Goal: Task Accomplishment & Management: Manage account settings

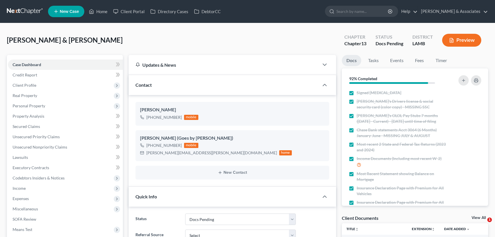
select select "6"
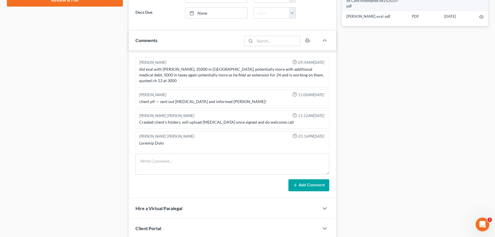
scroll to position [674, 0]
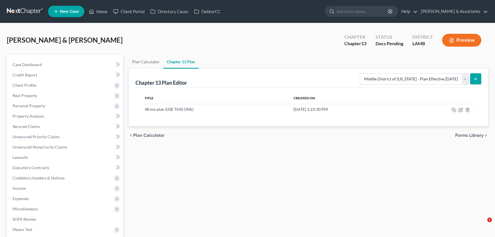
select select "0"
click at [74, 14] on link "New Case" at bounding box center [66, 11] width 36 height 11
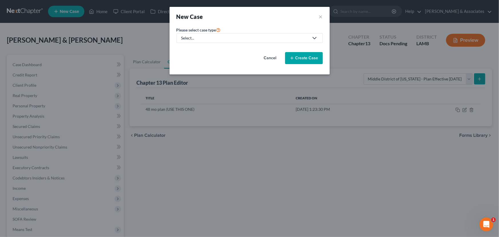
click at [263, 40] on div "Select..." at bounding box center [244, 38] width 127 height 6
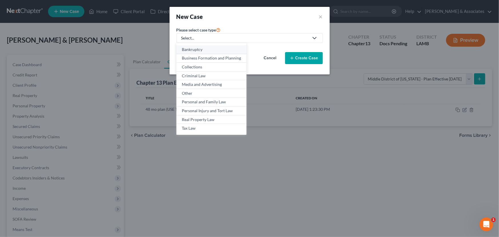
click at [202, 53] on link "Bankruptcy" at bounding box center [211, 49] width 70 height 9
select select "35"
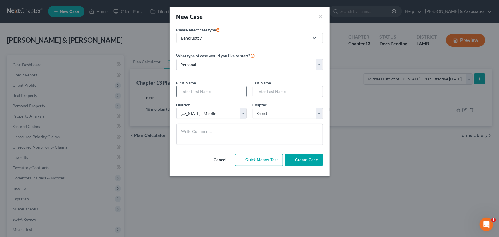
click at [205, 86] on input "text" at bounding box center [212, 91] width 70 height 11
type input "Edwin"
type input "R"
type input "Thornhill"
select select "3"
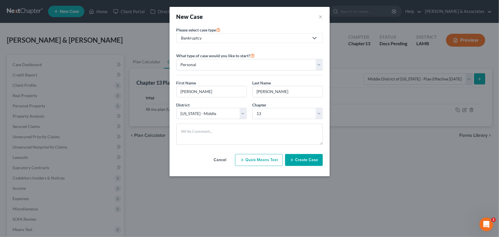
click at [302, 160] on button "Create Case" at bounding box center [304, 160] width 38 height 12
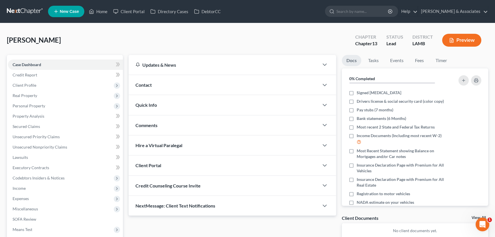
click at [186, 86] on div "Contact" at bounding box center [224, 85] width 190 height 20
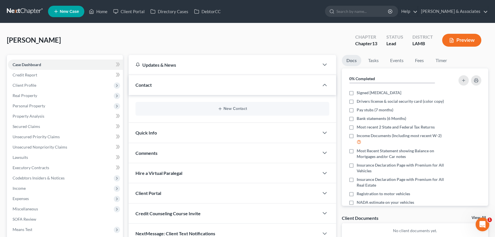
click at [231, 112] on div "New Contact" at bounding box center [232, 109] width 194 height 14
click at [234, 106] on button "New Contact" at bounding box center [232, 108] width 185 height 5
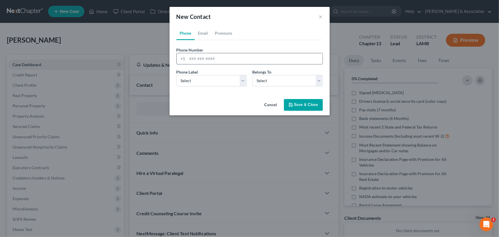
click at [219, 56] on input "tel" at bounding box center [254, 58] width 135 height 11
paste input "2513600533"
type input "2513600533"
click at [202, 81] on select "Select Mobile Home Work Other" at bounding box center [211, 80] width 70 height 11
select select "0"
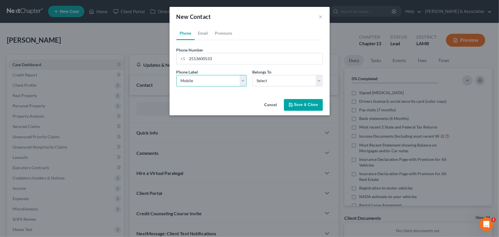
click at [176, 75] on select "Select Mobile Home Work Other" at bounding box center [211, 80] width 70 height 11
click at [271, 83] on select "Select Client Other" at bounding box center [287, 80] width 70 height 11
select select "0"
click at [252, 75] on select "Select Client Other" at bounding box center [287, 80] width 70 height 11
drag, startPoint x: 204, startPoint y: 35, endPoint x: 208, endPoint y: 36, distance: 3.5
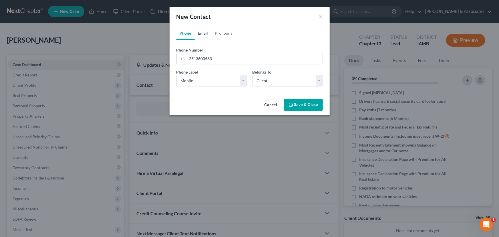
click at [204, 35] on link "Email" at bounding box center [203, 33] width 17 height 14
drag, startPoint x: 265, startPoint y: 55, endPoint x: 255, endPoint y: 61, distance: 12.0
click at [265, 55] on input "email" at bounding box center [254, 58] width 135 height 11
paste input "keifer72493@gmail.com"
type input "keifer72493@gmail.com"
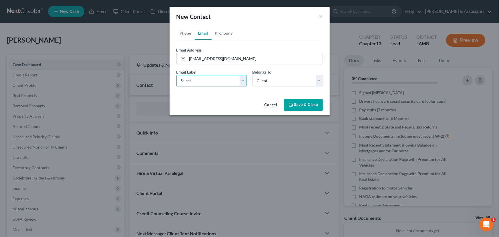
click at [199, 77] on select "Select Home Work Other" at bounding box center [211, 80] width 70 height 11
select select "0"
click at [176, 75] on select "Select Home Work Other" at bounding box center [211, 80] width 70 height 11
click at [295, 103] on button "Save & Close" at bounding box center [303, 105] width 39 height 12
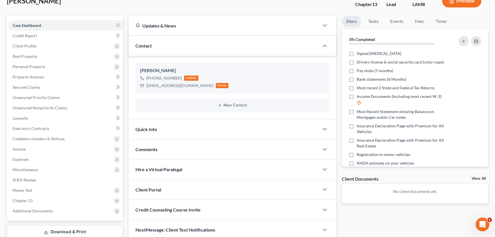
scroll to position [77, 0]
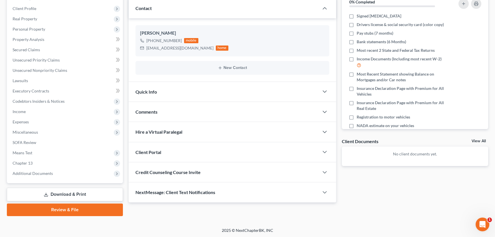
click at [185, 108] on div "Comments" at bounding box center [224, 112] width 190 height 20
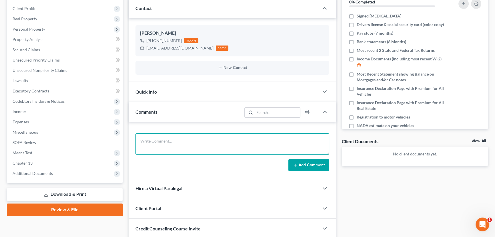
click at [196, 137] on textarea at bounding box center [232, 143] width 194 height 21
paste textarea "﻿Met with the Thornhills in the office. Behind on the house and truck. Biggest …"
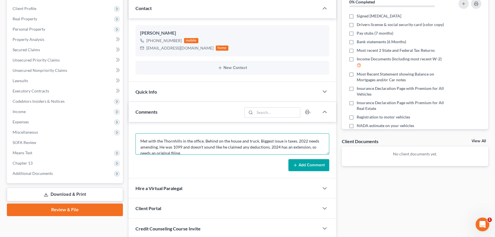
scroll to position [55, 0]
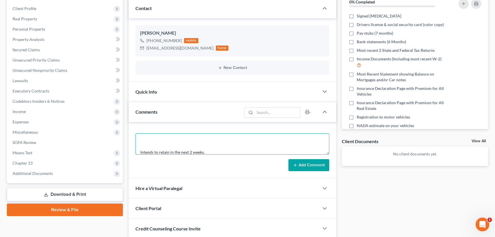
type textarea "﻿Met with the Thornhills in the office. Behind on the house and truck. Biggest …"
click at [297, 163] on icon at bounding box center [295, 165] width 5 height 5
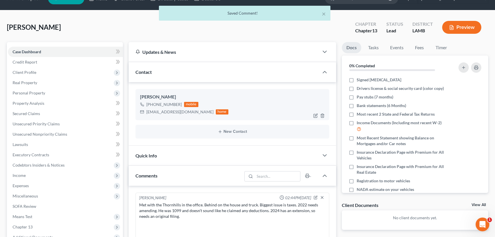
scroll to position [0, 0]
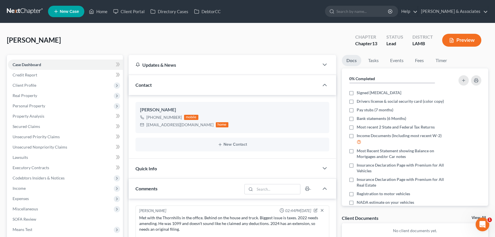
click at [29, 8] on link at bounding box center [25, 11] width 37 height 10
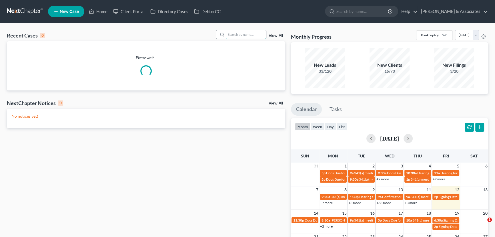
click at [248, 34] on input "search" at bounding box center [246, 34] width 40 height 8
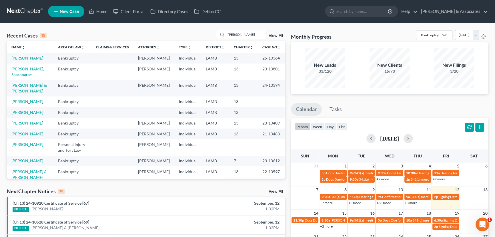
click at [23, 58] on link "[PERSON_NAME]" at bounding box center [27, 57] width 32 height 5
click at [250, 35] on input "sharon" at bounding box center [246, 34] width 40 height 8
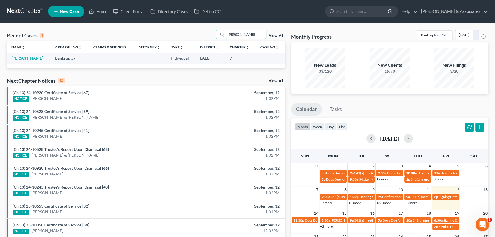
type input "lombardino"
click at [43, 60] on link "[PERSON_NAME]" at bounding box center [27, 57] width 32 height 5
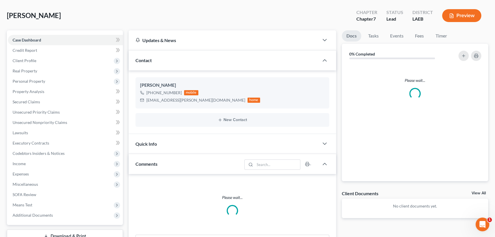
scroll to position [26, 0]
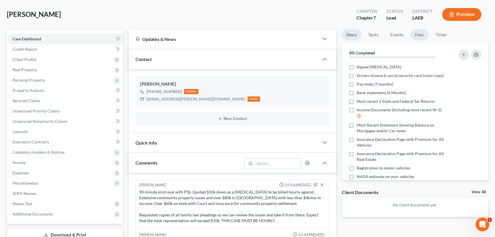
click at [423, 29] on link "Fees" at bounding box center [419, 34] width 18 height 11
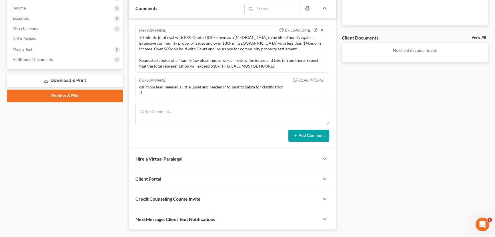
scroll to position [167, 0]
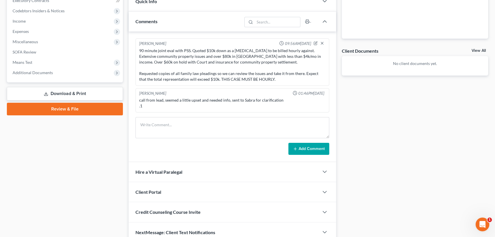
click at [483, 44] on div "Docs Tasks Events Fees Timer 0% Completed Nothing here yet! Signed Retainer Dri…" at bounding box center [415, 65] width 152 height 354
click at [482, 50] on link "View All" at bounding box center [478, 51] width 14 height 4
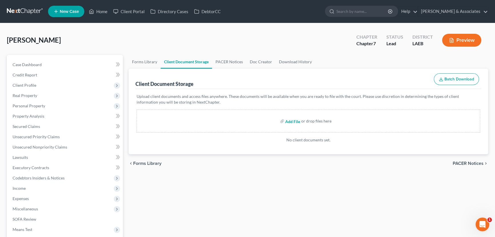
click at [296, 122] on input "file" at bounding box center [292, 121] width 14 height 10
type input "C:\fakepath\Lombardino Fee Agreement.pdf"
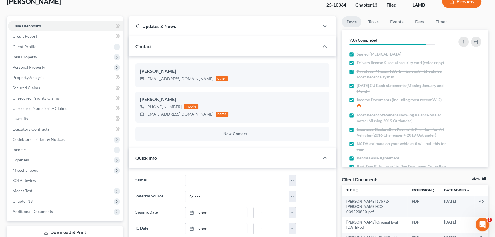
scroll to position [104, 0]
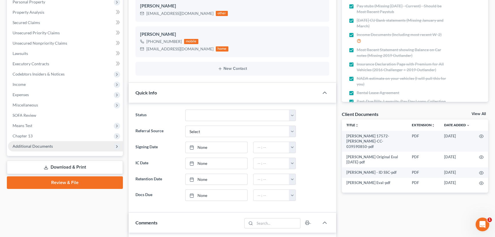
click at [57, 145] on span "Additional Documents" at bounding box center [65, 146] width 115 height 10
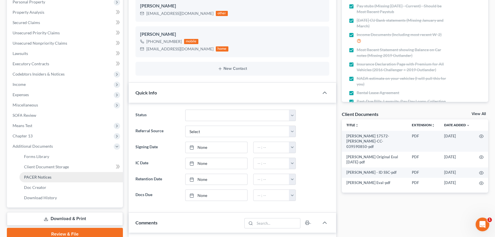
click at [54, 174] on link "PACER Notices" at bounding box center [70, 177] width 103 height 10
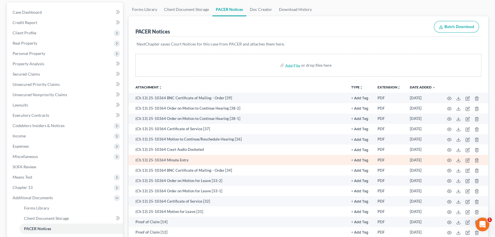
scroll to position [104, 0]
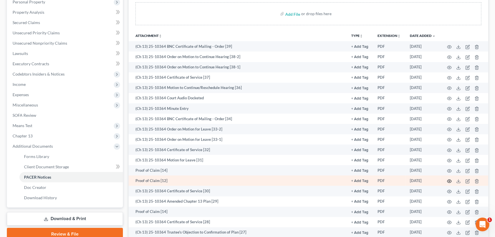
click at [449, 179] on icon "button" at bounding box center [449, 181] width 5 height 5
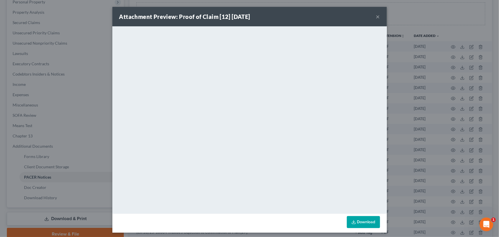
click at [374, 12] on div "Attachment Preview: Proof of Claim [12] 07/15/2025 ×" at bounding box center [249, 16] width 274 height 19
click at [376, 16] on button "×" at bounding box center [378, 16] width 4 height 7
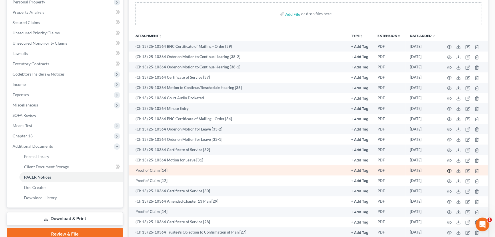
click at [451, 171] on icon "button" at bounding box center [449, 170] width 5 height 5
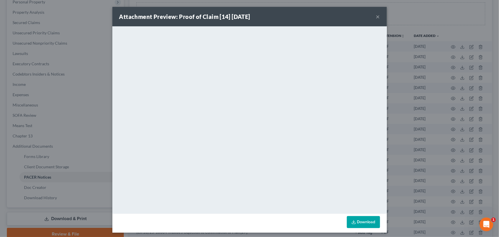
click at [376, 18] on button "×" at bounding box center [378, 16] width 4 height 7
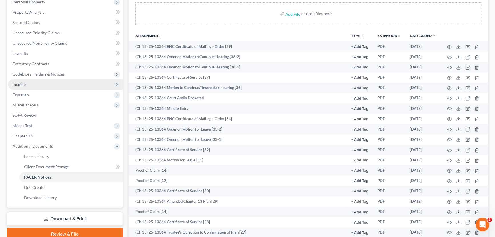
click at [38, 82] on span "Income" at bounding box center [65, 84] width 115 height 10
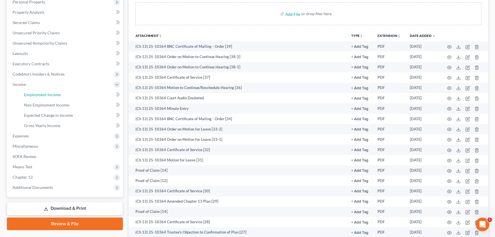
drag, startPoint x: 33, startPoint y: 96, endPoint x: 385, endPoint y: 155, distance: 356.9
click at [33, 96] on span "Employment Income" at bounding box center [42, 94] width 37 height 5
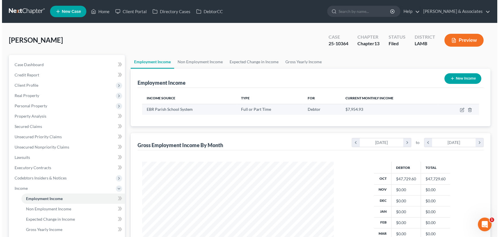
scroll to position [102, 203]
click at [459, 110] on icon "button" at bounding box center [459, 109] width 5 height 5
select select "0"
select select "19"
select select "0"
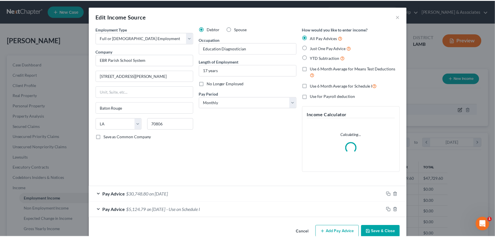
scroll to position [102, 205]
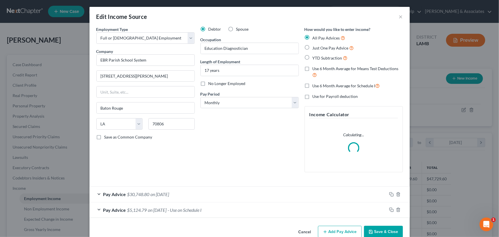
click at [263, 159] on div "Debtor Spouse Occupation Education Diagnostician Length of Employment 17 years …" at bounding box center [249, 101] width 104 height 150
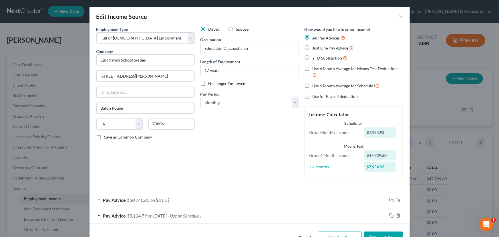
click at [395, 18] on div "Edit Income Source ×" at bounding box center [249, 16] width 320 height 19
click at [396, 18] on div "Edit Income Source ×" at bounding box center [249, 16] width 320 height 19
click at [399, 18] on button "×" at bounding box center [401, 16] width 4 height 7
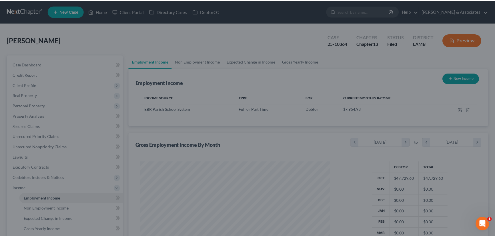
scroll to position [285600, 285499]
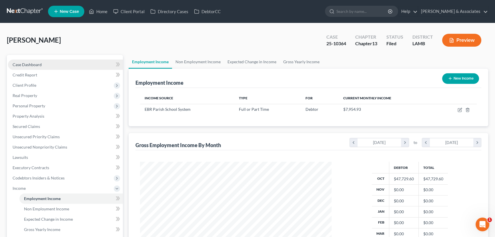
click at [61, 63] on link "Case Dashboard" at bounding box center [65, 64] width 115 height 10
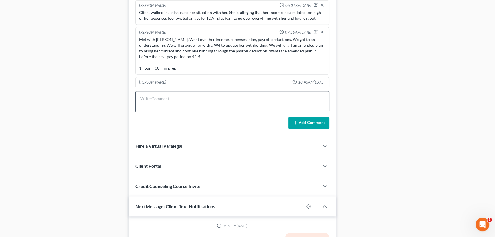
scroll to position [125, 0]
click at [216, 101] on textarea at bounding box center [232, 101] width 194 height 21
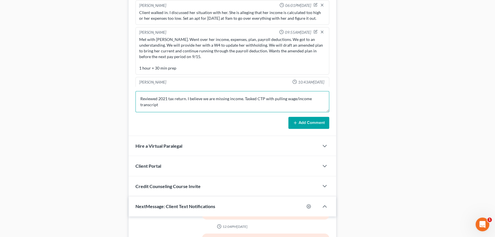
scroll to position [1, 0]
type textarea "Reviewed 2021 tax return. I believe we are missing income. Tasked CTP with pull…"
click at [304, 117] on button "Add Comment" at bounding box center [308, 123] width 41 height 12
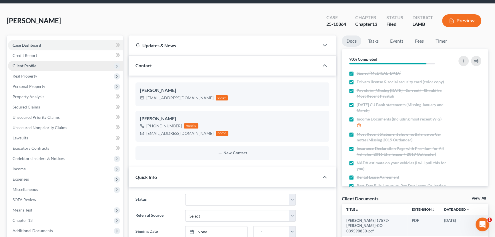
scroll to position [0, 0]
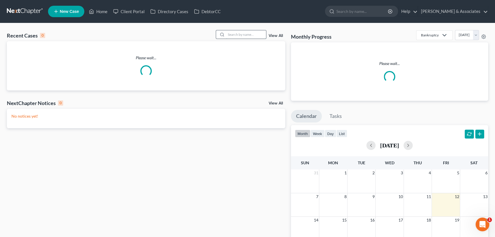
click at [257, 35] on input "search" at bounding box center [246, 34] width 40 height 8
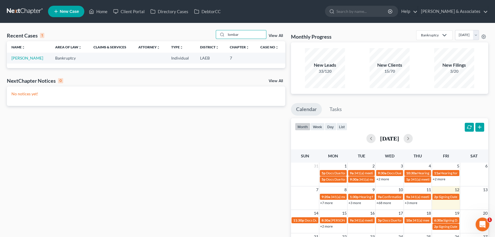
click at [37, 55] on td "[PERSON_NAME]" at bounding box center [29, 58] width 44 height 11
click at [37, 57] on link "[PERSON_NAME]" at bounding box center [27, 57] width 32 height 5
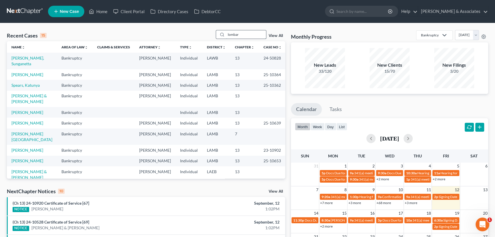
click at [241, 36] on input "lombar" at bounding box center [246, 34] width 40 height 8
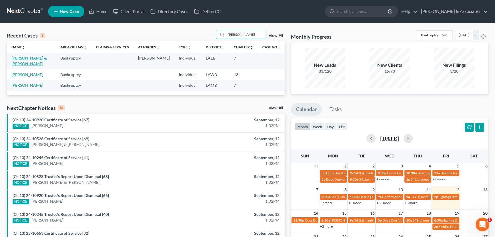
click at [39, 56] on link "[PERSON_NAME] & [PERSON_NAME]" at bounding box center [28, 60] width 35 height 11
click at [249, 33] on input "[PERSON_NAME]" at bounding box center [246, 34] width 40 height 8
type input "katun"
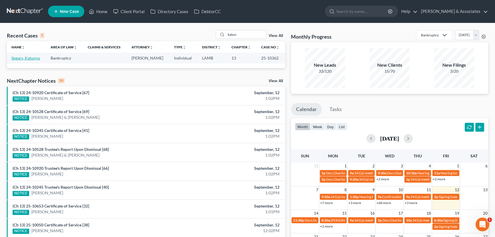
click at [23, 56] on link "Spears, Katunya" at bounding box center [25, 57] width 28 height 5
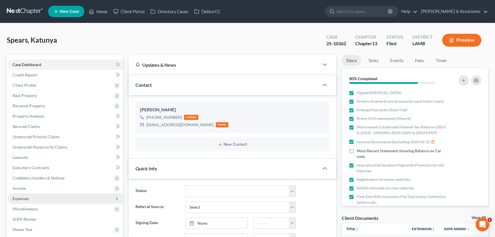
click at [25, 199] on span "Expenses" at bounding box center [21, 198] width 16 height 5
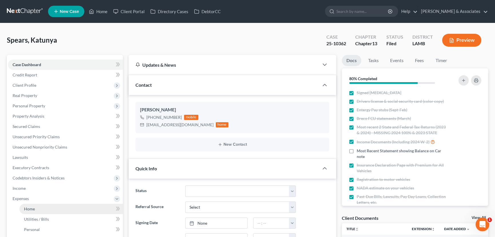
scroll to position [670, 0]
click at [31, 206] on span "Home" at bounding box center [29, 208] width 11 height 5
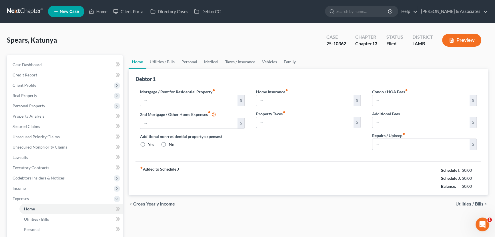
type input "0.00"
radio input "true"
type input "89.73"
type input "0.00"
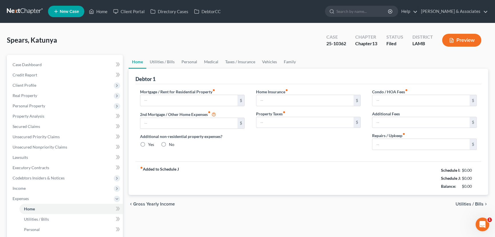
type input "0.00"
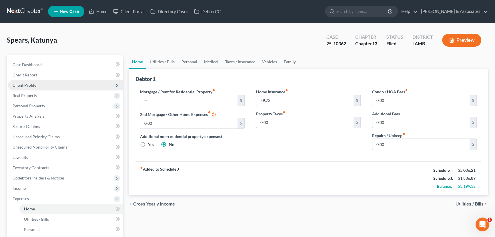
drag, startPoint x: 14, startPoint y: 11, endPoint x: 76, endPoint y: 86, distance: 96.9
click at [14, 11] on link at bounding box center [25, 11] width 37 height 10
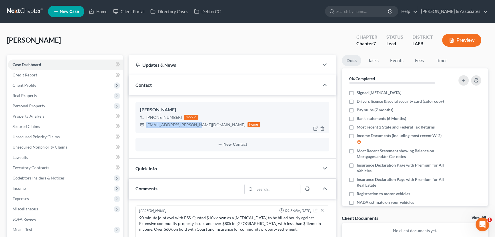
drag, startPoint x: 145, startPoint y: 125, endPoint x: 195, endPoint y: 125, distance: 49.1
click at [194, 125] on div "c-lombardino@hotmail.com home" at bounding box center [200, 124] width 120 height 7
copy div "c-lombardino@hotmail.com"
drag, startPoint x: 31, startPoint y: 14, endPoint x: 173, endPoint y: 39, distance: 144.8
click at [173, 39] on div "Lombardino, Christine Upgraded Chapter Chapter 7 Status Lead District LAEB Prev…" at bounding box center [247, 42] width 481 height 25
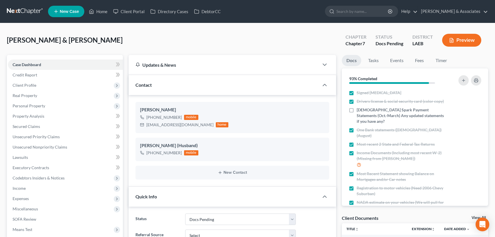
select select "6"
click at [64, 186] on span "Income" at bounding box center [65, 188] width 115 height 10
drag, startPoint x: 56, startPoint y: 194, endPoint x: 133, endPoint y: 205, distance: 78.0
click at [56, 194] on link "Employment Income" at bounding box center [70, 198] width 103 height 10
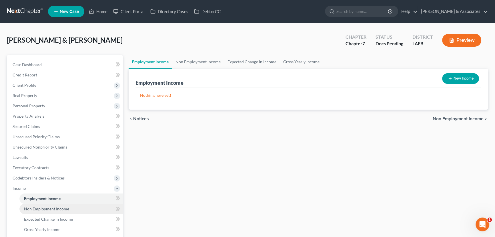
click at [37, 206] on span "Non Employment Income" at bounding box center [46, 208] width 45 height 5
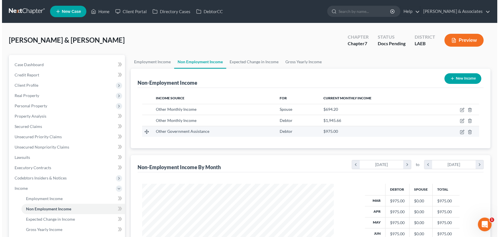
scroll to position [102, 203]
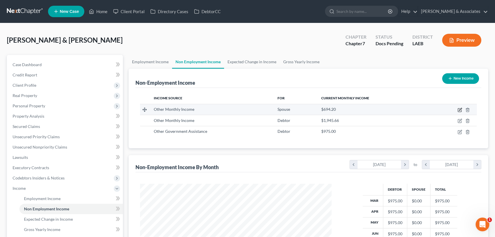
click at [459, 108] on icon "button" at bounding box center [459, 109] width 3 height 3
select select "13"
select select "0"
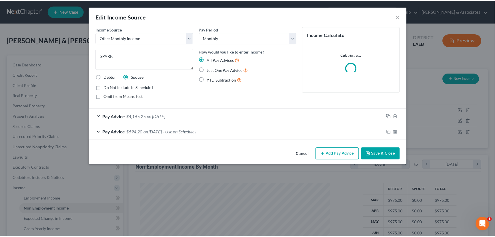
scroll to position [102, 205]
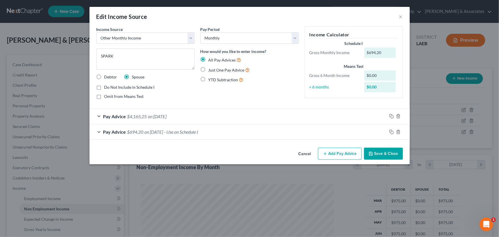
click at [256, 116] on div "Pay Advice $4,165.25 on [DATE]" at bounding box center [237, 116] width 297 height 15
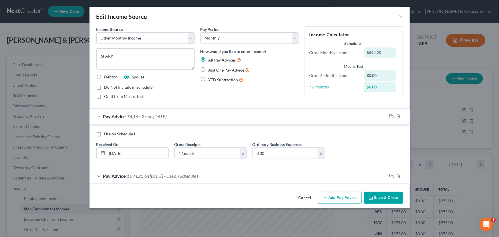
drag, startPoint x: 299, startPoint y: 200, endPoint x: 346, endPoint y: 204, distance: 47.0
click at [299, 200] on button "Cancel" at bounding box center [305, 197] width 22 height 11
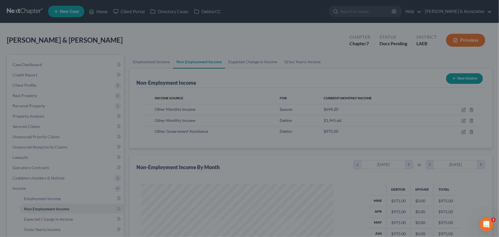
scroll to position [285600, 285499]
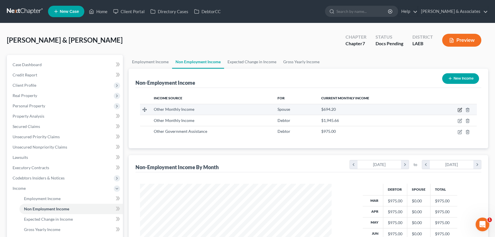
click at [459, 110] on icon "button" at bounding box center [459, 109] width 5 height 5
select select "13"
select select "0"
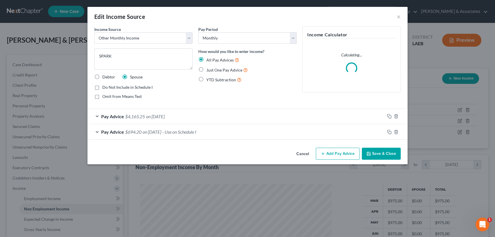
scroll to position [102, 205]
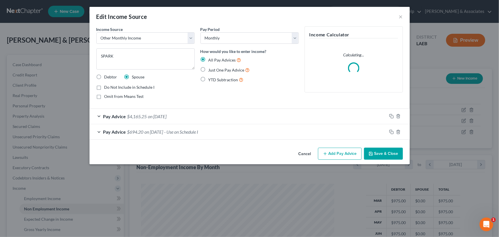
click at [203, 117] on div "Pay Advice $4,165.25 on [DATE]" at bounding box center [237, 116] width 297 height 15
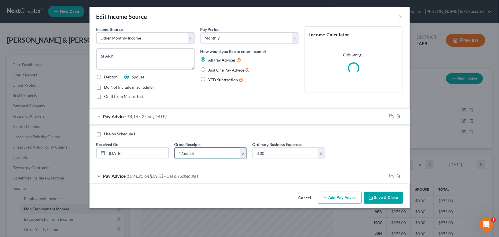
click at [210, 154] on input "4,165.25" at bounding box center [207, 152] width 65 height 11
click at [135, 157] on input "[DATE]" at bounding box center [137, 152] width 61 height 11
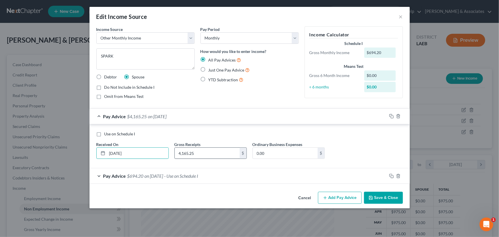
type input "[DATE]"
click at [212, 156] on input "4,165.25" at bounding box center [207, 152] width 65 height 11
type input "278.03"
click at [398, 176] on line "button" at bounding box center [398, 175] width 0 height 1
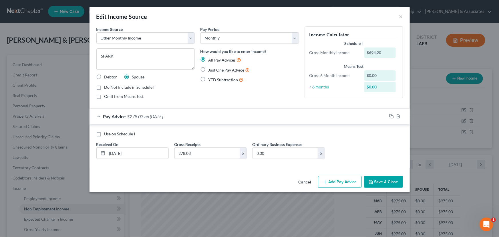
click at [391, 182] on button "Save & Close" at bounding box center [383, 182] width 39 height 12
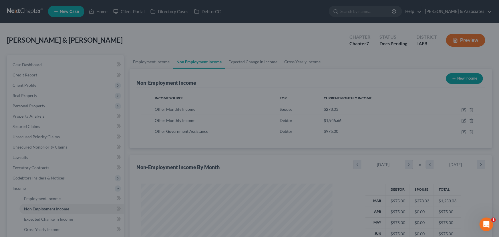
scroll to position [285600, 285499]
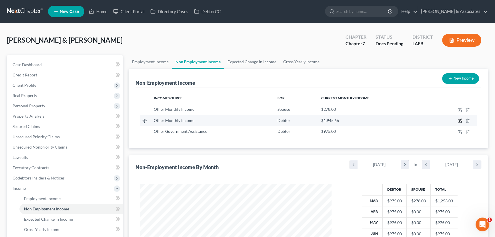
click at [460, 120] on icon "button" at bounding box center [459, 120] width 5 height 5
select select "13"
select select "0"
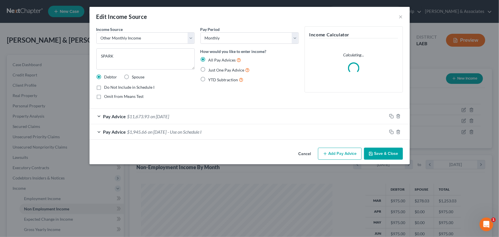
scroll to position [102, 205]
click at [207, 118] on div "Pay Advice $11,673.93 on [DATE]" at bounding box center [237, 116] width 297 height 15
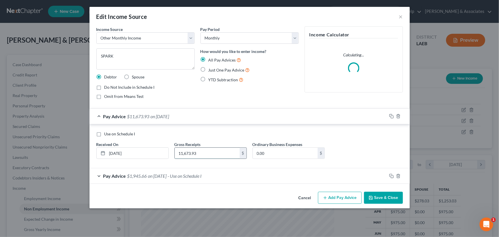
click at [209, 147] on input "11,673.93" at bounding box center [207, 152] width 65 height 11
type input "2,459.99"
type input "3/1/2025"
click at [217, 179] on div "Pay Advice $1,945.66 on 04/03/2021 - Use on Schedule I" at bounding box center [237, 175] width 297 height 15
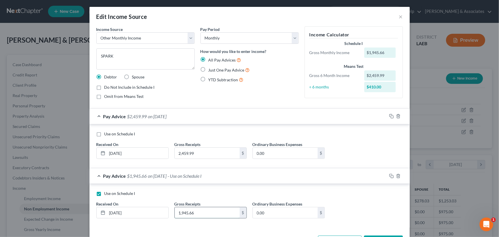
click at [205, 215] on input "1,945.66" at bounding box center [207, 212] width 65 height 11
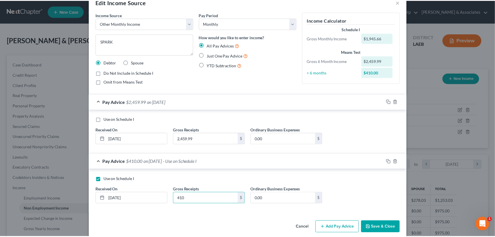
scroll to position [21, 0]
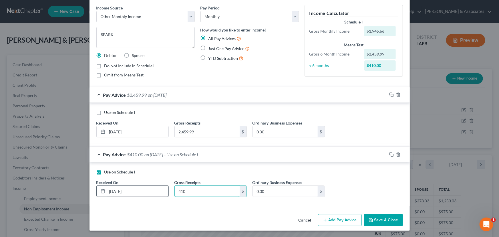
type input "410"
click at [151, 186] on input "04/03/2021" at bounding box center [137, 190] width 61 height 11
type input "9/12/2025"
click at [382, 222] on button "Save & Close" at bounding box center [383, 220] width 39 height 12
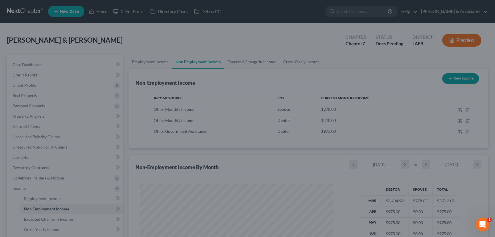
scroll to position [102, 203]
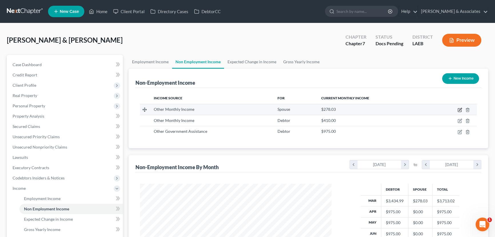
click at [460, 109] on icon "button" at bounding box center [459, 109] width 5 height 5
select select "13"
select select "0"
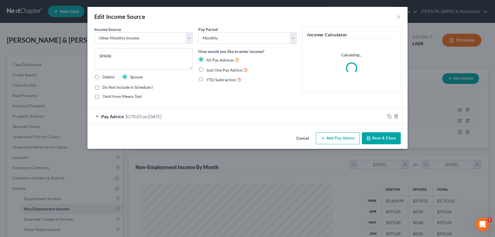
scroll to position [102, 205]
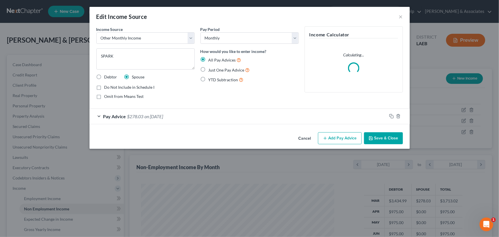
click at [123, 89] on span "Do Not Include in Schedule I" at bounding box center [129, 87] width 50 height 5
click at [110, 88] on input "Do Not Include in Schedule I" at bounding box center [109, 86] width 4 height 4
checkbox input "true"
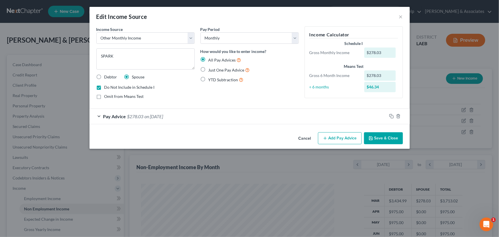
click at [389, 134] on button "Save & Close" at bounding box center [383, 138] width 39 height 12
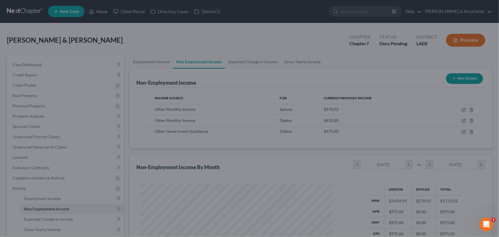
scroll to position [285600, 285499]
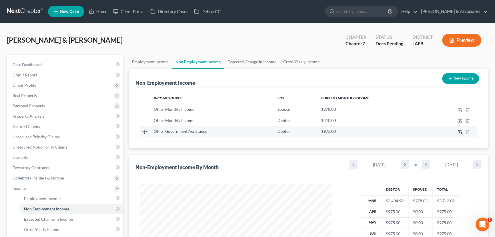
click at [458, 131] on icon "button" at bounding box center [459, 131] width 5 height 5
select select "5"
select select "0"
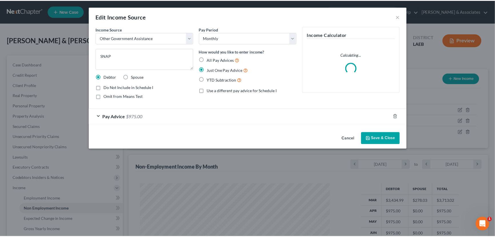
scroll to position [102, 205]
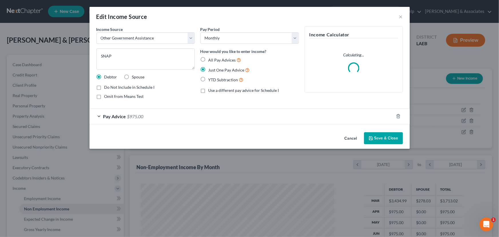
click at [348, 141] on button "Cancel" at bounding box center [351, 138] width 22 height 11
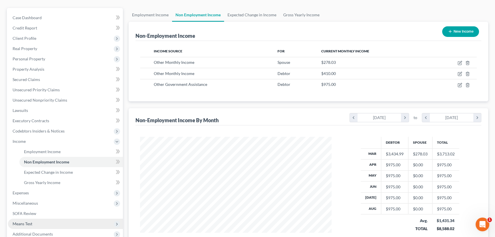
scroll to position [104, 0]
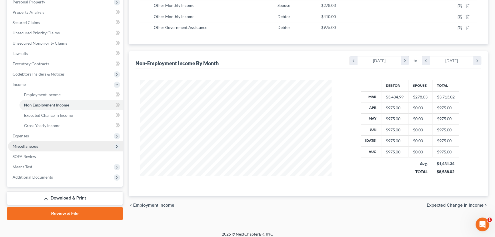
click at [40, 148] on span "Miscellaneous" at bounding box center [65, 146] width 115 height 10
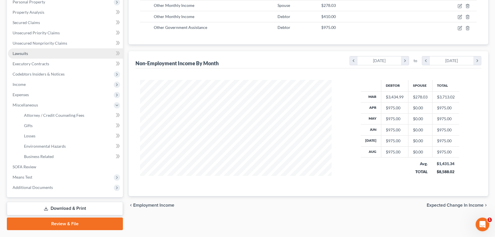
click at [46, 54] on link "Lawsuits" at bounding box center [65, 53] width 115 height 10
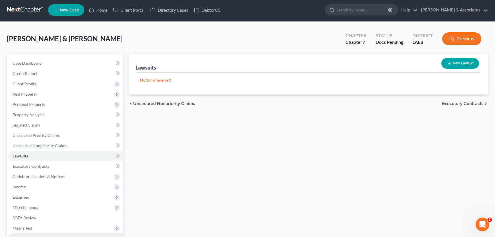
scroll to position [66, 0]
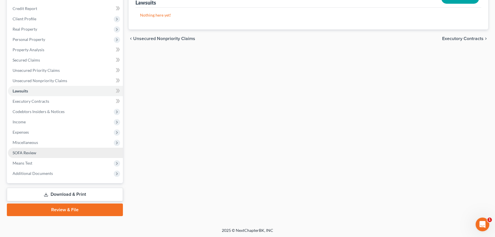
click at [49, 154] on link "SOFA Review" at bounding box center [65, 152] width 115 height 10
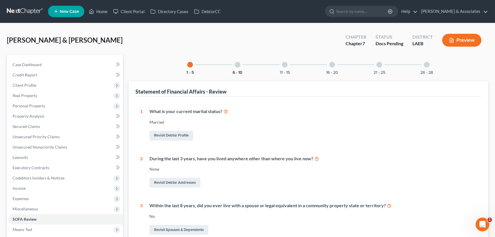
click at [237, 71] on button "6 - 10" at bounding box center [238, 73] width 10 height 4
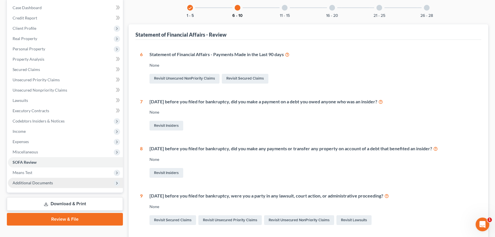
scroll to position [78, 0]
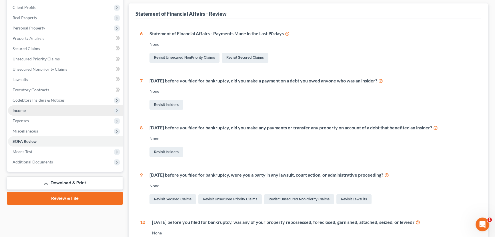
click at [33, 111] on span "Income" at bounding box center [65, 110] width 115 height 10
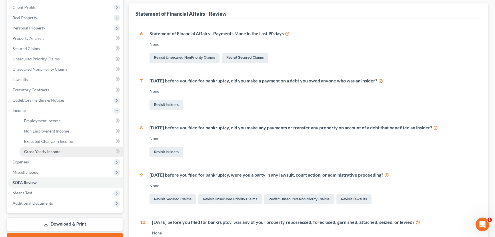
click at [44, 149] on span "Gross Yearly Income" at bounding box center [42, 151] width 36 height 5
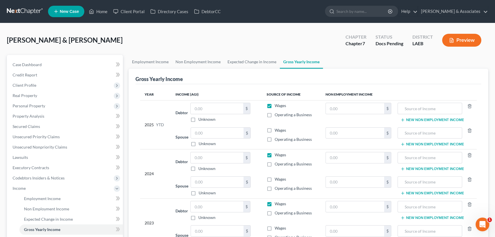
click at [275, 104] on label "Wages" at bounding box center [280, 106] width 11 height 6
click at [277, 104] on input "Wages" at bounding box center [279, 105] width 4 height 4
checkbox input "false"
click at [427, 110] on input "text" at bounding box center [430, 108] width 58 height 11
type input "Spark"
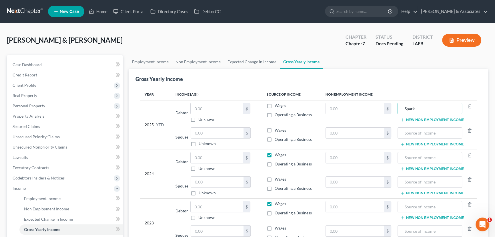
click at [425, 116] on td "Spark New Non Employment Income" at bounding box center [436, 112] width 81 height 25
click at [427, 117] on button "New Non Employment Income" at bounding box center [432, 119] width 64 height 5
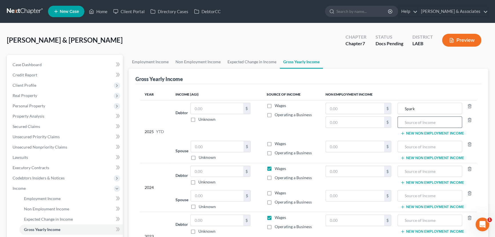
click at [425, 122] on input "text" at bounding box center [430, 122] width 58 height 11
type input "PI Case"
click at [346, 123] on input "text" at bounding box center [355, 122] width 58 height 11
type input "7,000.75"
click at [351, 110] on input "text" at bounding box center [355, 108] width 58 height 11
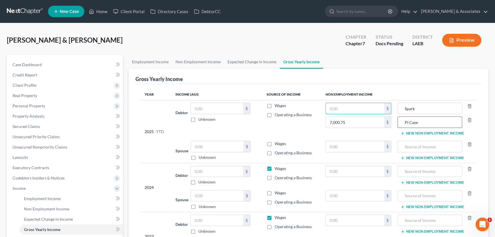
click at [433, 121] on input "PI Case" at bounding box center [430, 122] width 58 height 11
click at [423, 149] on input "text" at bounding box center [430, 146] width 58 height 11
paste input "PI Case"
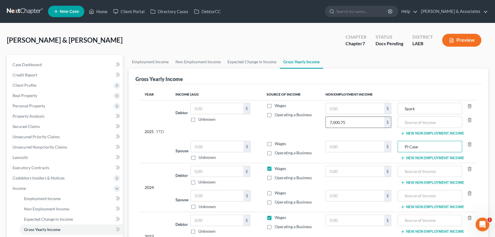
type input "PI Case"
click at [355, 124] on input "7,000.75" at bounding box center [355, 122] width 58 height 11
type input "0"
click at [355, 143] on input "text" at bounding box center [355, 146] width 58 height 11
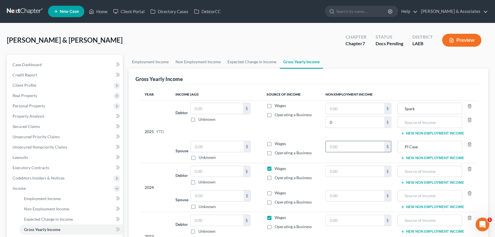
paste input "7,000.75"
type input "7,000.75"
click at [353, 109] on input "text" at bounding box center [355, 108] width 58 height 11
click at [361, 124] on input "0" at bounding box center [355, 122] width 58 height 11
click at [361, 105] on input "text" at bounding box center [355, 108] width 58 height 11
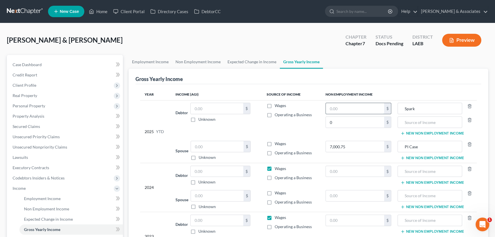
click at [361, 106] on input "text" at bounding box center [355, 108] width 58 height 11
type input "3,177"
click at [364, 120] on input "0" at bounding box center [355, 122] width 58 height 11
click at [471, 118] on icon "button" at bounding box center [469, 120] width 3 height 4
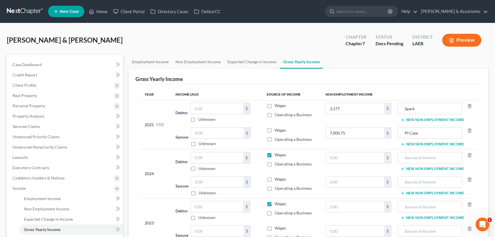
click at [435, 143] on button "New Non Employment Income" at bounding box center [432, 144] width 64 height 5
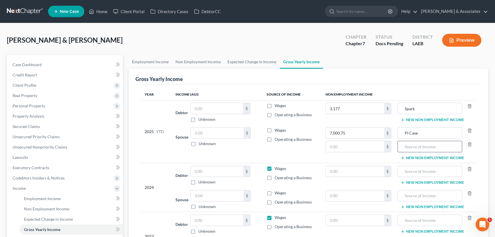
click at [422, 146] on input "text" at bounding box center [430, 146] width 58 height 11
type input "Spark"
click at [368, 146] on input "text" at bounding box center [355, 146] width 58 height 11
type input "1,319"
click at [356, 131] on input "7,000.75" at bounding box center [355, 132] width 58 height 11
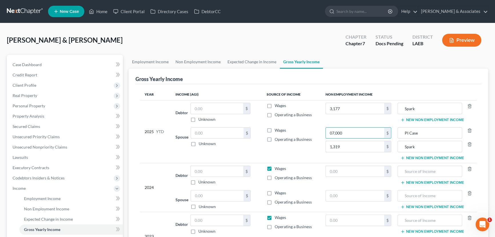
type input "07,000"
click at [400, 87] on div "Year Income (AGI) Source of Income Non Employment Income 2025 YTD Debtor $ Unkn…" at bounding box center [308, 178] width 346 height 188
click at [427, 120] on button "New Non Employment Income" at bounding box center [432, 119] width 64 height 5
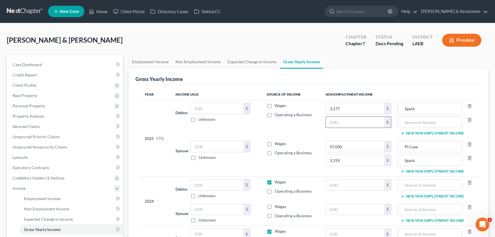
click at [359, 126] on input "text" at bounding box center [355, 122] width 58 height 11
click at [425, 123] on input "text" at bounding box center [430, 122] width 58 height 11
type input "SNAP"
click at [361, 126] on input "text" at bounding box center [355, 122] width 58 height 11
type input "8,775"
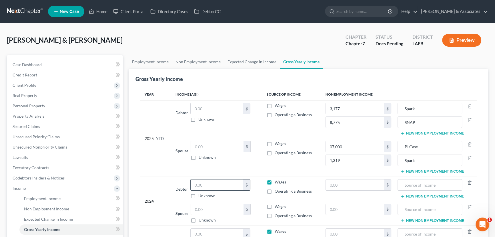
click at [232, 183] on input "text" at bounding box center [217, 184] width 53 height 11
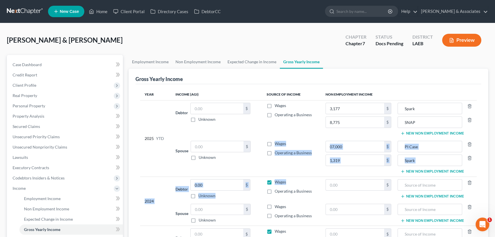
drag, startPoint x: 271, startPoint y: 181, endPoint x: 259, endPoint y: 166, distance: 19.4
click at [259, 166] on table "Year Income (AGI) Source of Income Non Employment Income 2025 YTD Debtor $ Unkn…" at bounding box center [308, 182] width 337 height 186
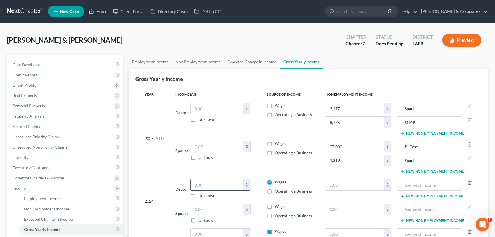
click at [231, 185] on input "text" at bounding box center [217, 184] width 53 height 11
type input "39,751"
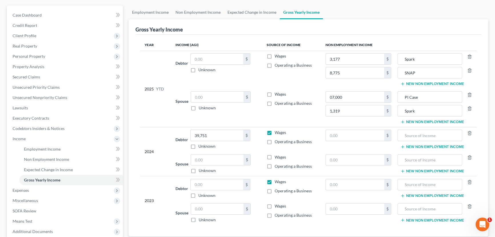
scroll to position [107, 0]
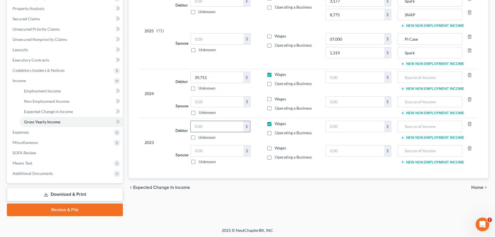
click at [203, 124] on input "text" at bounding box center [217, 126] width 53 height 11
type input "54,070"
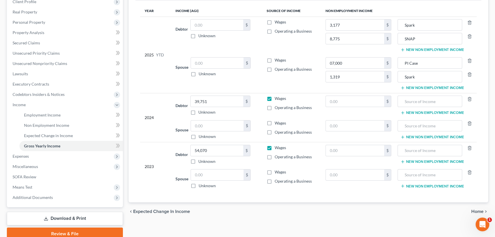
scroll to position [0, 0]
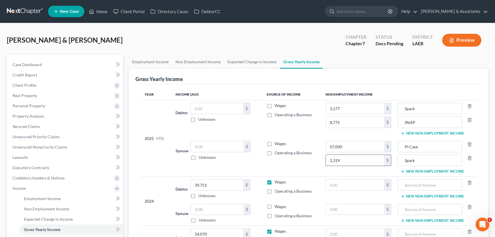
click at [357, 160] on input "1,319" at bounding box center [355, 160] width 58 height 11
click at [349, 163] on input "1,319" at bounding box center [355, 160] width 58 height 11
type input "10,293"
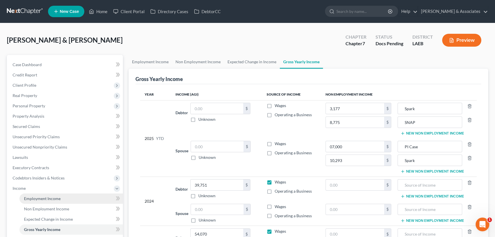
click at [43, 198] on span "Employment Income" at bounding box center [42, 198] width 37 height 5
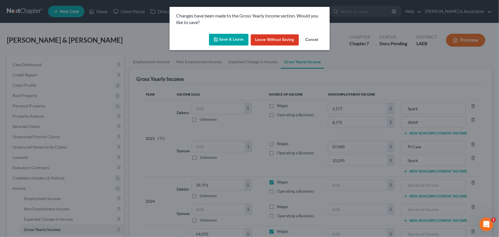
click at [226, 37] on button "Save & Leave" at bounding box center [228, 40] width 39 height 12
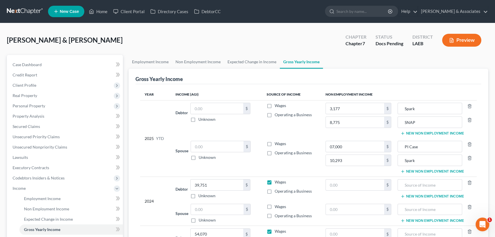
type input "3,177.00"
type input "7,000.00"
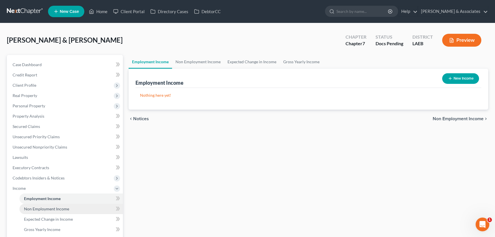
click at [61, 205] on link "Non Employment Income" at bounding box center [70, 208] width 103 height 10
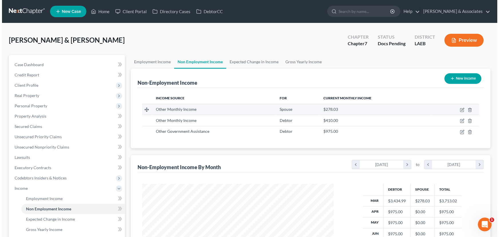
scroll to position [102, 203]
click at [458, 109] on icon "button" at bounding box center [459, 109] width 5 height 5
select select "13"
select select "0"
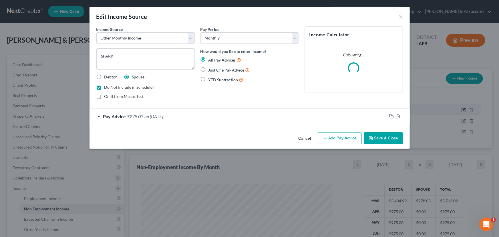
scroll to position [102, 205]
click at [157, 120] on div "Pay Advice $278.03 on 03/01/2025" at bounding box center [237, 116] width 297 height 15
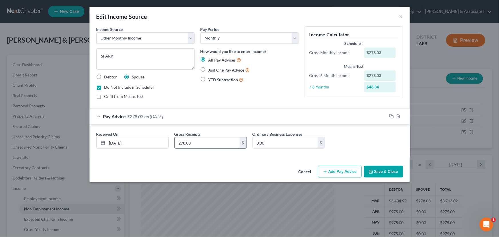
click at [194, 141] on input "278.03" at bounding box center [207, 142] width 65 height 11
click at [139, 83] on div "Income Source * Select Unemployment Disability (from employer) Pension Retireme…" at bounding box center [145, 64] width 104 height 77
click at [137, 87] on span "Do Not Include in Schedule I" at bounding box center [129, 87] width 50 height 5
click at [110, 87] on input "Do Not Include in Schedule I" at bounding box center [109, 86] width 4 height 4
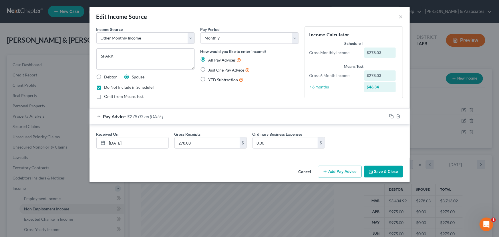
checkbox input "false"
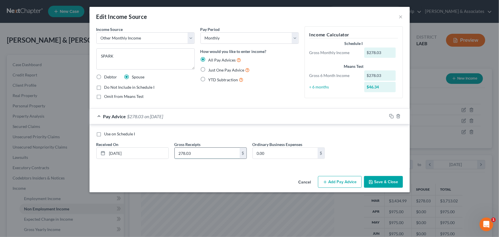
click at [195, 149] on input "278.03" at bounding box center [207, 152] width 65 height 11
type input "7,720.12"
click at [351, 183] on button "Add Pay Advice" at bounding box center [340, 182] width 44 height 12
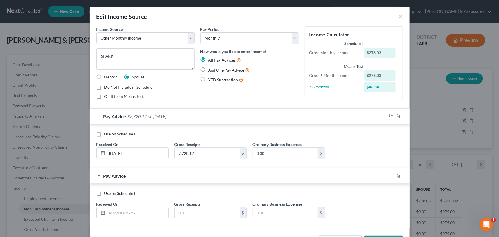
click at [123, 193] on span "Use on Schedule I" at bounding box center [119, 193] width 31 height 5
click at [110, 193] on input "Use on Schedule I" at bounding box center [109, 192] width 4 height 4
checkbox input "true"
click at [124, 208] on input "text" at bounding box center [137, 212] width 61 height 11
type input "9/1/2021"
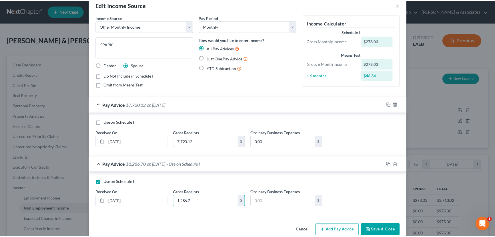
scroll to position [21, 0]
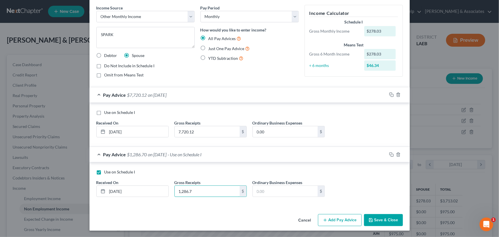
type input "1,286.7"
drag, startPoint x: 372, startPoint y: 215, endPoint x: 375, endPoint y: 218, distance: 4.1
click at [373, 217] on button "Save & Close" at bounding box center [383, 220] width 39 height 12
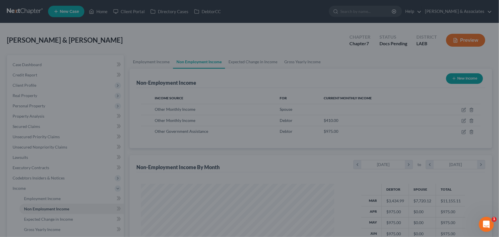
scroll to position [285600, 285499]
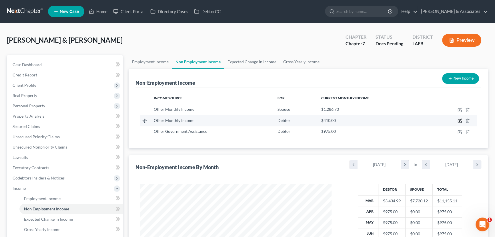
click at [460, 121] on icon "button" at bounding box center [459, 120] width 5 height 5
select select "13"
select select "0"
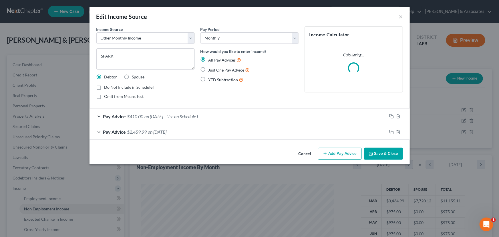
scroll to position [102, 205]
click at [156, 134] on div "Pay Advice $2,459.99 on 03/01/2025" at bounding box center [237, 131] width 297 height 15
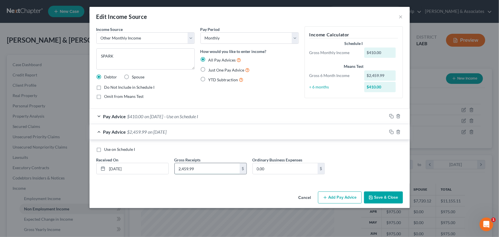
click at [206, 167] on input "2,459.99" at bounding box center [207, 168] width 65 height 11
type input "4,672.24"
click at [343, 199] on button "Add Pay Advice" at bounding box center [340, 197] width 44 height 12
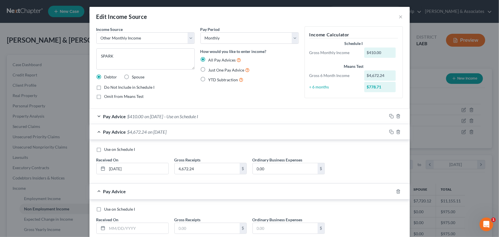
click at [128, 208] on span "Use on Schedule I" at bounding box center [119, 208] width 31 height 5
click at [110, 208] on input "Use on Schedule I" at bounding box center [109, 208] width 4 height 4
checkbox input "true"
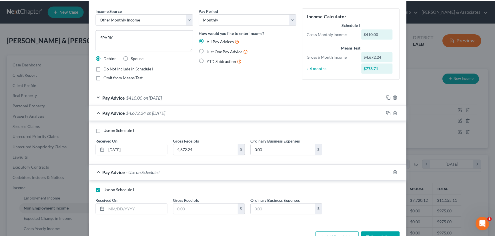
scroll to position [37, 0]
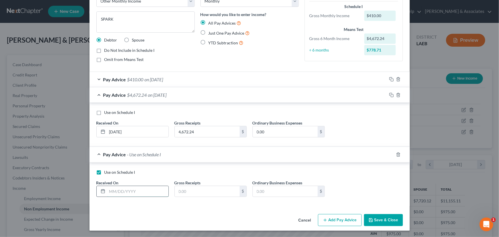
click at [147, 190] on input "text" at bounding box center [137, 191] width 61 height 11
type input "9/12/2025"
type input "584.03"
click at [215, 132] on input "4,672.24" at bounding box center [207, 131] width 65 height 11
click at [394, 223] on button "Save & Close" at bounding box center [383, 220] width 39 height 12
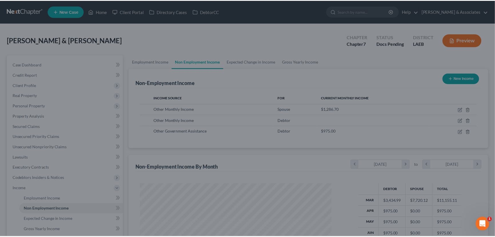
scroll to position [285600, 285499]
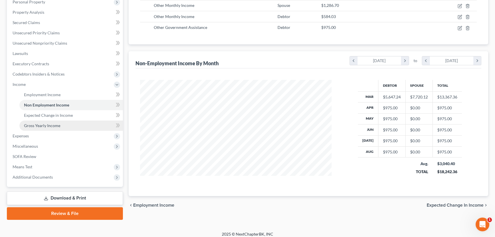
click at [57, 121] on link "Gross Yearly Income" at bounding box center [70, 125] width 103 height 10
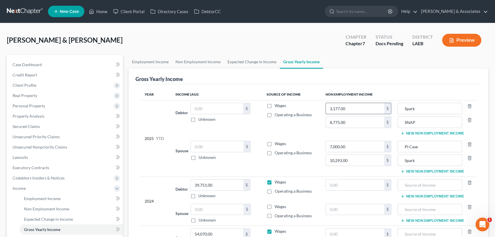
click at [371, 105] on input "3,177.00" at bounding box center [355, 108] width 58 height 11
paste input "4,672.24"
type input "4,672.24"
click at [404, 77] on div "Gross Yearly Income" at bounding box center [308, 76] width 346 height 15
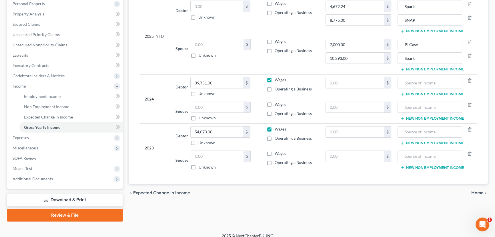
scroll to position [107, 0]
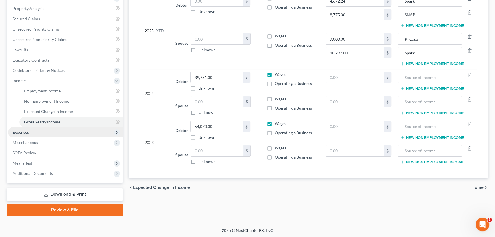
click at [47, 133] on span "Expenses" at bounding box center [65, 132] width 115 height 10
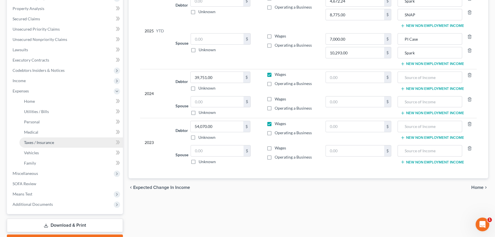
click at [44, 141] on span "Taxes / Insurance" at bounding box center [39, 142] width 30 height 5
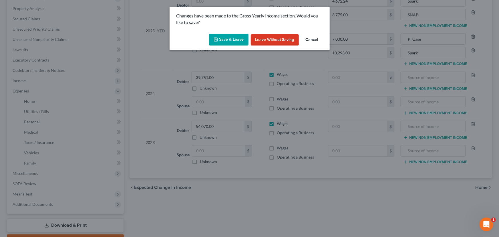
click at [232, 39] on button "Save & Leave" at bounding box center [228, 40] width 39 height 12
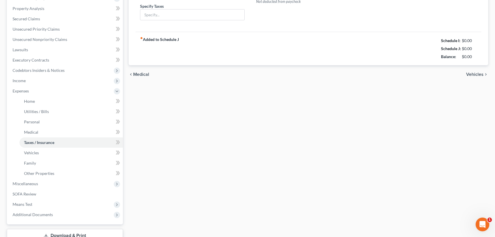
scroll to position [27, 0]
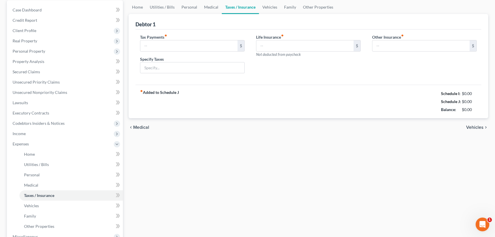
type input "0.00"
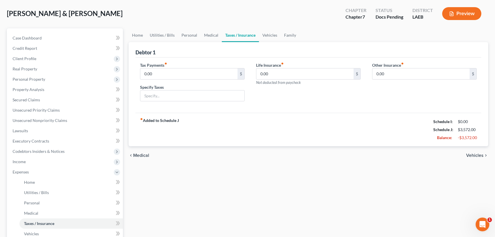
scroll to position [0, 0]
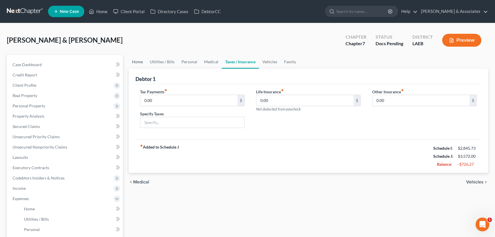
click at [138, 56] on link "Home" at bounding box center [138, 62] width 18 height 14
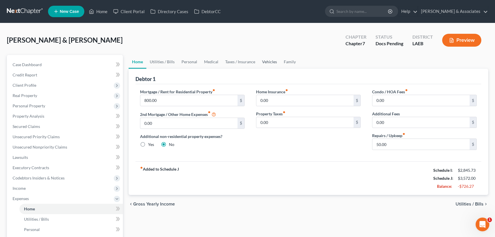
click at [261, 59] on link "Vehicles" at bounding box center [270, 62] width 22 height 14
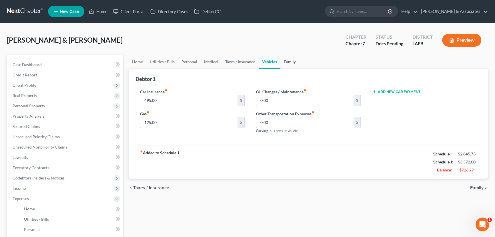
click at [292, 59] on link "Family" at bounding box center [289, 62] width 19 height 14
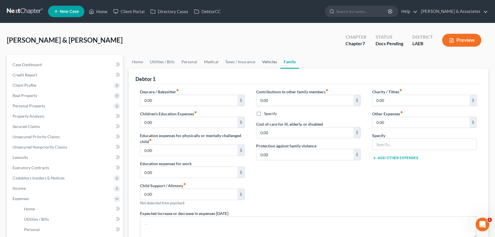
click at [261, 55] on link "Vehicles" at bounding box center [270, 62] width 22 height 14
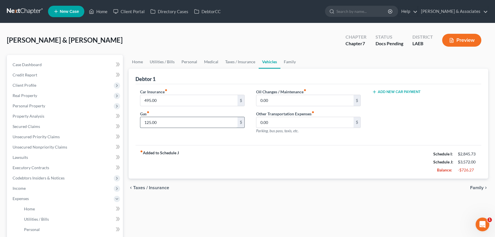
click at [216, 122] on input "125.00" at bounding box center [188, 122] width 97 height 11
type input "350"
click at [247, 63] on link "Taxes / Insurance" at bounding box center [240, 62] width 37 height 14
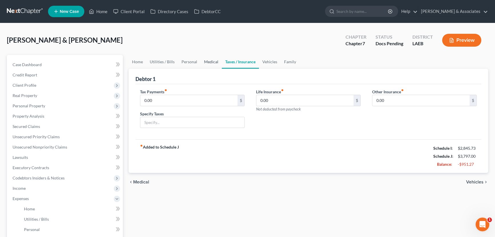
click at [211, 61] on link "Medical" at bounding box center [211, 62] width 21 height 14
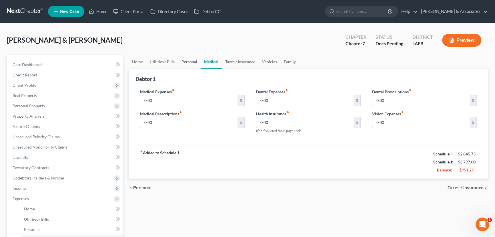
click at [195, 61] on link "Personal" at bounding box center [189, 62] width 23 height 14
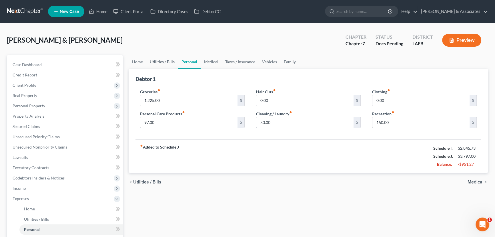
click at [169, 67] on link "Utilities / Bills" at bounding box center [162, 62] width 32 height 14
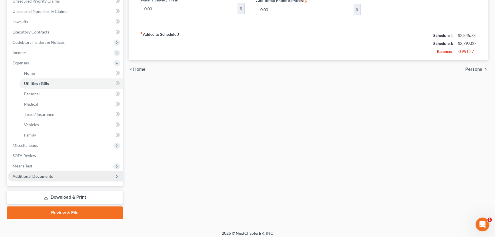
scroll to position [138, 0]
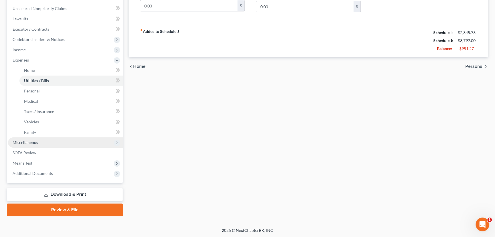
click at [47, 145] on span "Miscellaneous" at bounding box center [65, 142] width 115 height 10
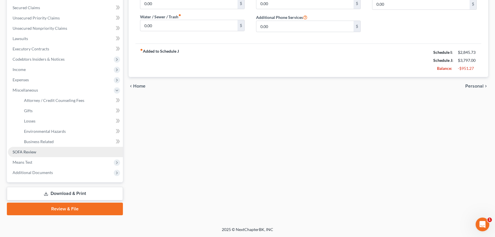
scroll to position [118, 0]
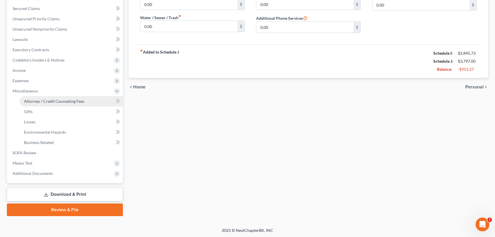
click at [60, 103] on link "Attorney / Credit Counseling Fees" at bounding box center [70, 101] width 103 height 10
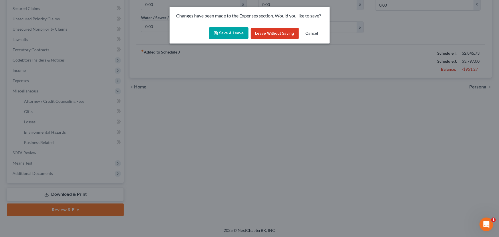
click at [224, 31] on button "Save & Leave" at bounding box center [228, 33] width 39 height 12
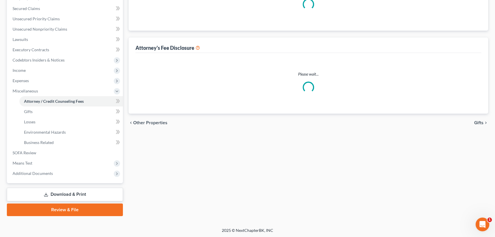
select select "6"
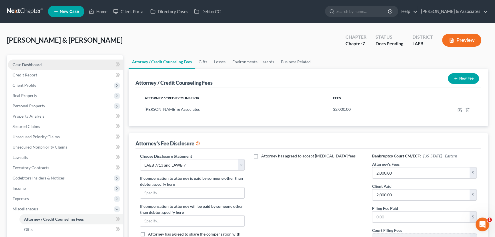
click at [63, 65] on link "Case Dashboard" at bounding box center [65, 64] width 115 height 10
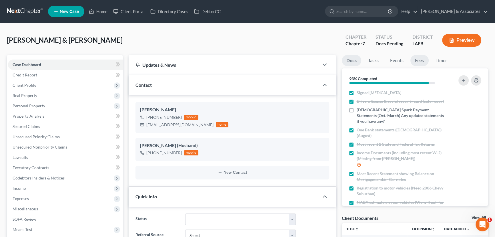
scroll to position [838, 0]
click at [421, 60] on link "Fees" at bounding box center [419, 60] width 18 height 11
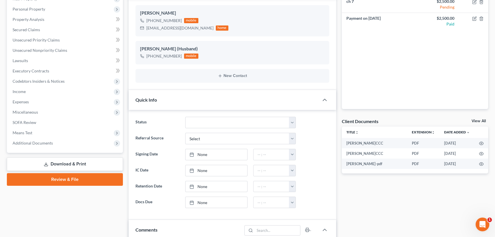
scroll to position [182, 0]
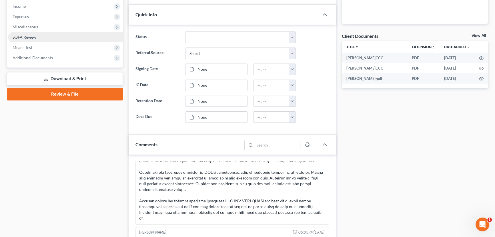
click at [36, 40] on link "SOFA Review" at bounding box center [65, 37] width 115 height 10
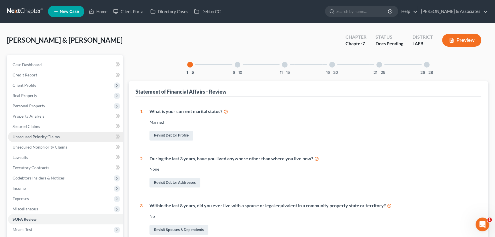
scroll to position [78, 0]
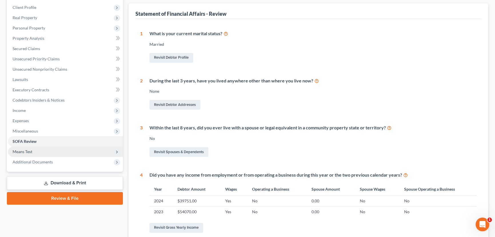
click at [31, 152] on span "Means Test" at bounding box center [23, 151] width 20 height 5
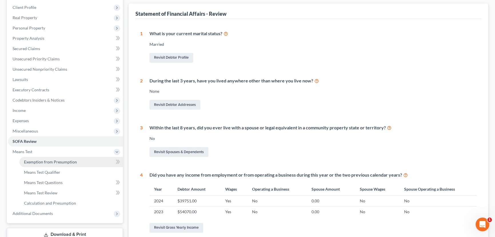
click at [45, 163] on span "Exemption from Presumption" at bounding box center [50, 161] width 53 height 5
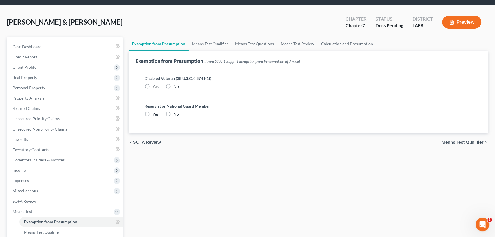
radio input "true"
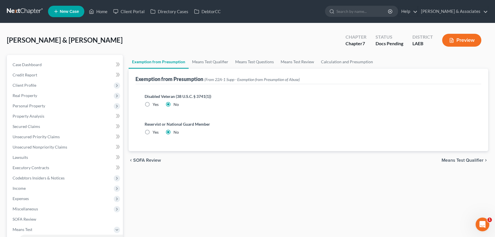
click at [477, 167] on div "chevron_left SOFA Review Means Test Qualifier chevron_right" at bounding box center [308, 160] width 359 height 18
click at [477, 164] on div "chevron_left SOFA Review Means Test Qualifier chevron_right" at bounding box center [308, 160] width 359 height 18
click at [477, 162] on div "chevron_left SOFA Review Means Test Qualifier chevron_right" at bounding box center [308, 160] width 359 height 18
click at [211, 60] on link "Means Test Qualifier" at bounding box center [210, 62] width 43 height 14
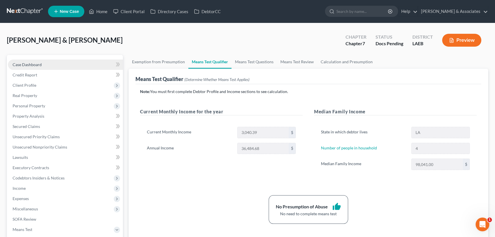
click at [20, 63] on span "Case Dashboard" at bounding box center [27, 64] width 29 height 5
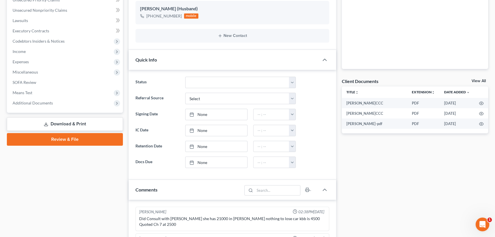
scroll to position [838, 0]
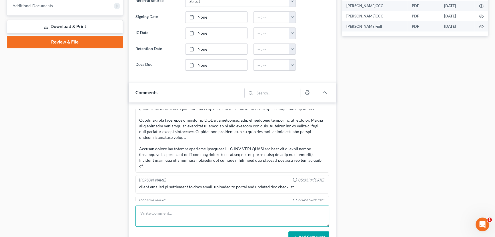
click at [183, 211] on textarea at bounding box center [232, 215] width 194 height 21
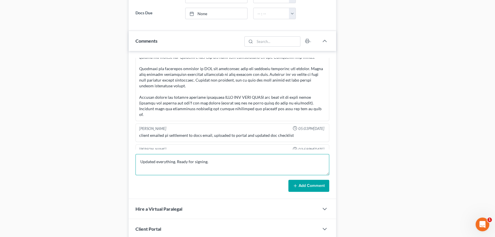
scroll to position [286, 0]
type textarea "Updated everything. Ready for signing."
click at [305, 179] on button "Add Comment" at bounding box center [308, 185] width 41 height 12
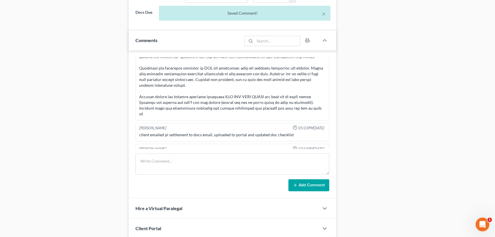
scroll to position [859, 0]
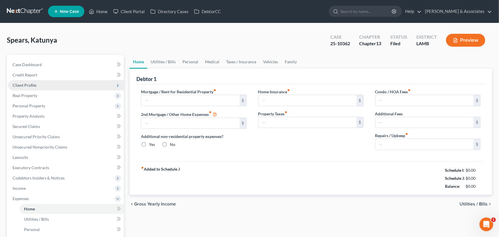
type input "0.00"
radio input "true"
type input "89.73"
type input "0.00"
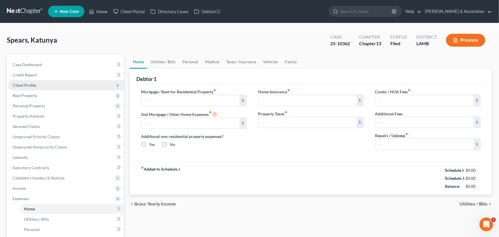
type input "0.00"
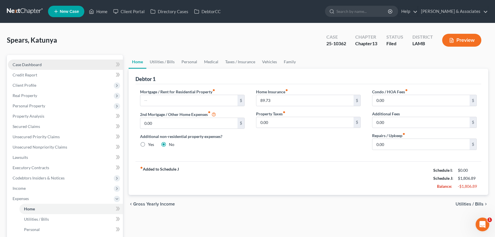
click at [57, 66] on link "Case Dashboard" at bounding box center [65, 64] width 115 height 10
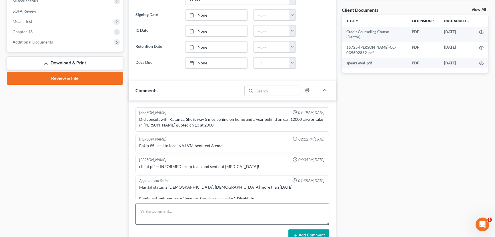
scroll to position [670, 0]
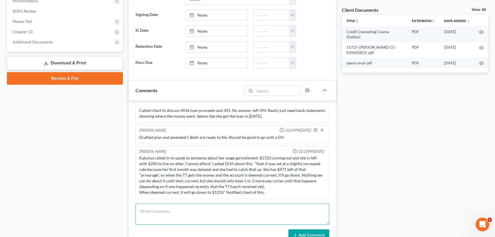
click at [177, 207] on textarea at bounding box center [232, 213] width 194 height 21
type textarea "Next posted check should resolve the arrearage."
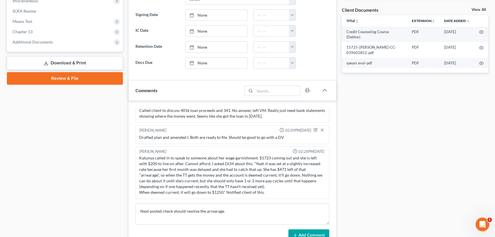
click at [315, 230] on button "Add Comment" at bounding box center [308, 235] width 41 height 12
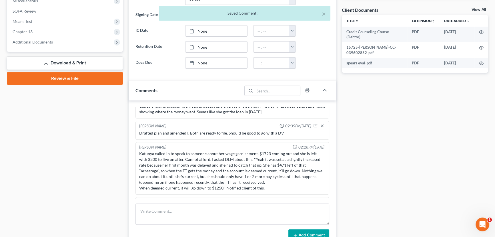
scroll to position [691, 0]
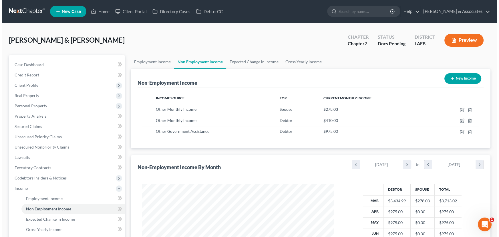
scroll to position [102, 203]
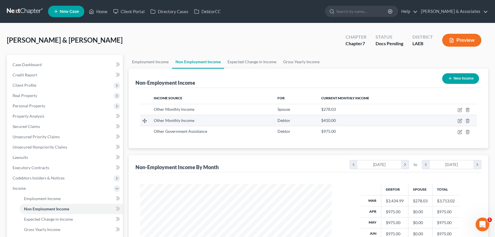
click at [459, 117] on td at bounding box center [453, 120] width 47 height 11
click at [459, 120] on icon "button" at bounding box center [460, 120] width 3 height 3
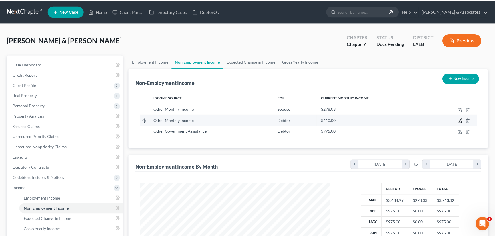
scroll to position [102, 205]
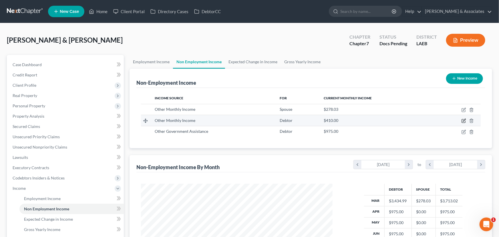
select select "13"
select select "0"
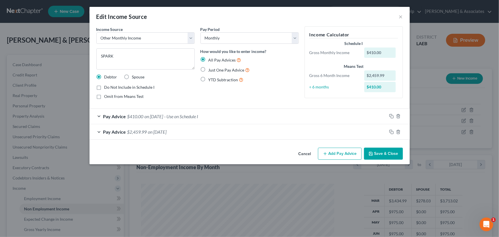
drag, startPoint x: 393, startPoint y: 152, endPoint x: 400, endPoint y: 147, distance: 8.6
click at [393, 152] on button "Save & Close" at bounding box center [383, 153] width 39 height 12
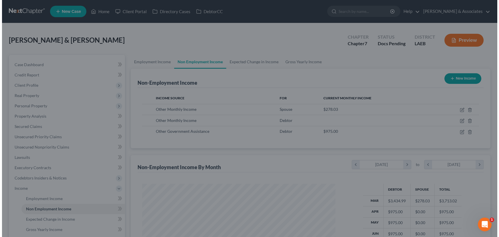
scroll to position [285600, 285499]
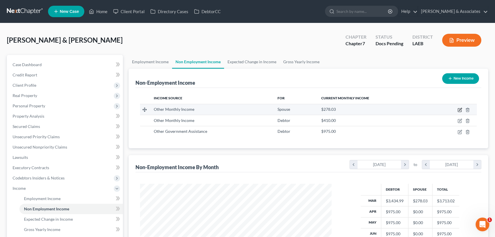
click at [459, 109] on icon "button" at bounding box center [459, 109] width 5 height 5
select select "13"
select select "0"
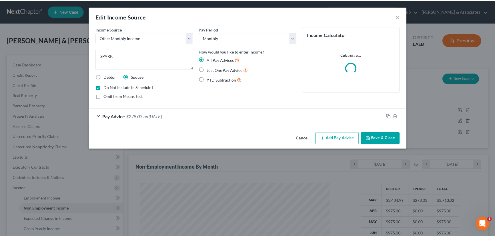
scroll to position [102, 205]
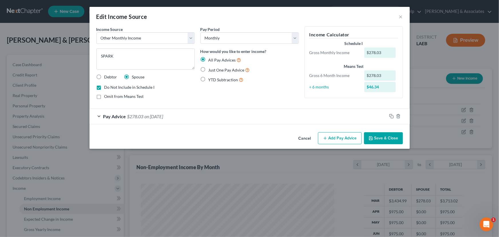
click at [308, 138] on button "Cancel" at bounding box center [305, 138] width 22 height 11
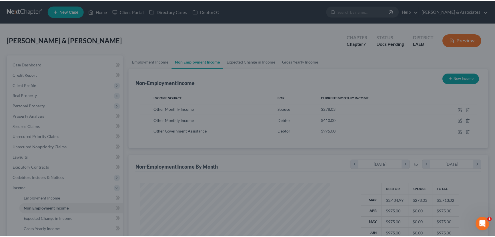
scroll to position [285600, 285499]
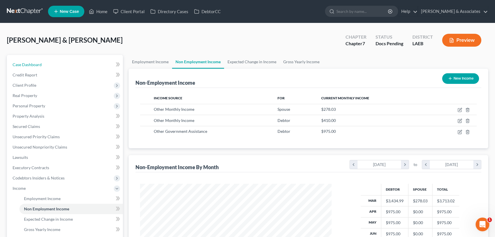
click at [60, 64] on link "Case Dashboard" at bounding box center [65, 64] width 115 height 10
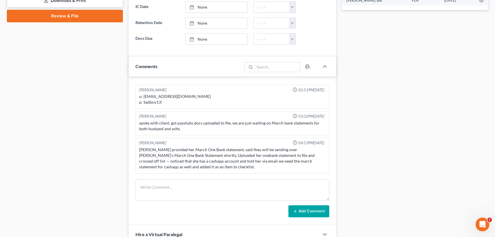
scroll to position [292, 0]
